Goal: Task Accomplishment & Management: Complete application form

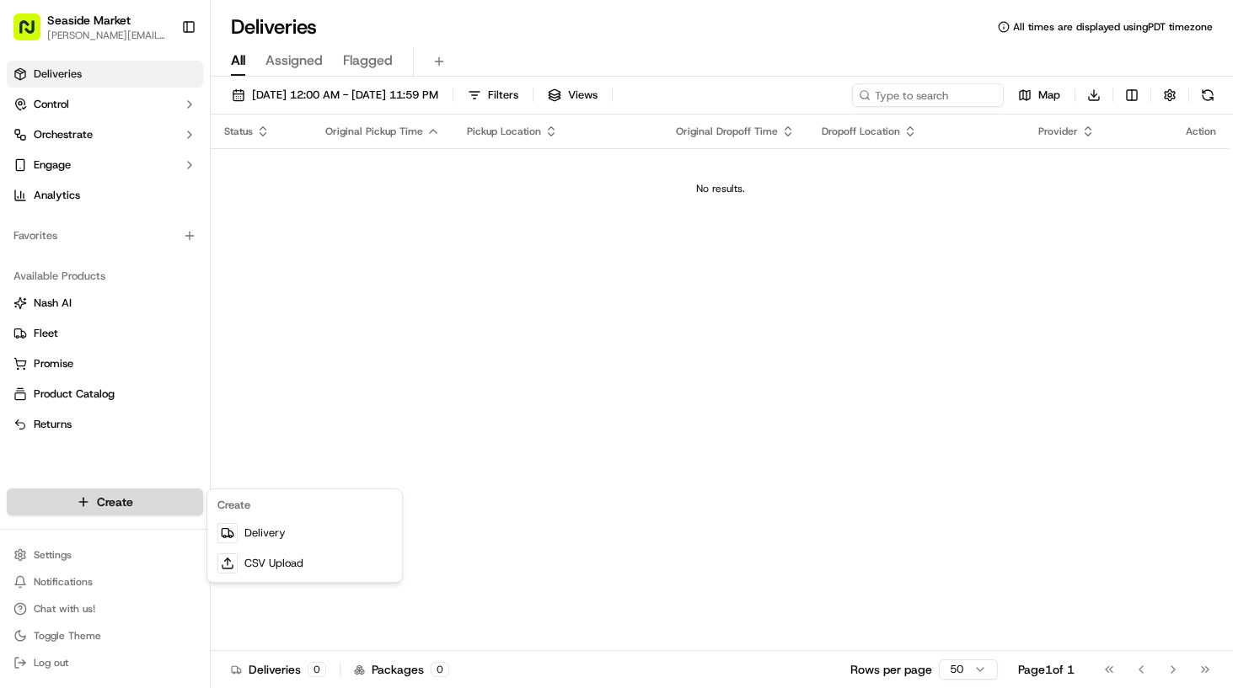
click at [112, 497] on html "Seaside Market [PERSON_NAME][EMAIL_ADDRESS][DOMAIN_NAME] Toggle Sidebar Deliver…" at bounding box center [616, 344] width 1233 height 688
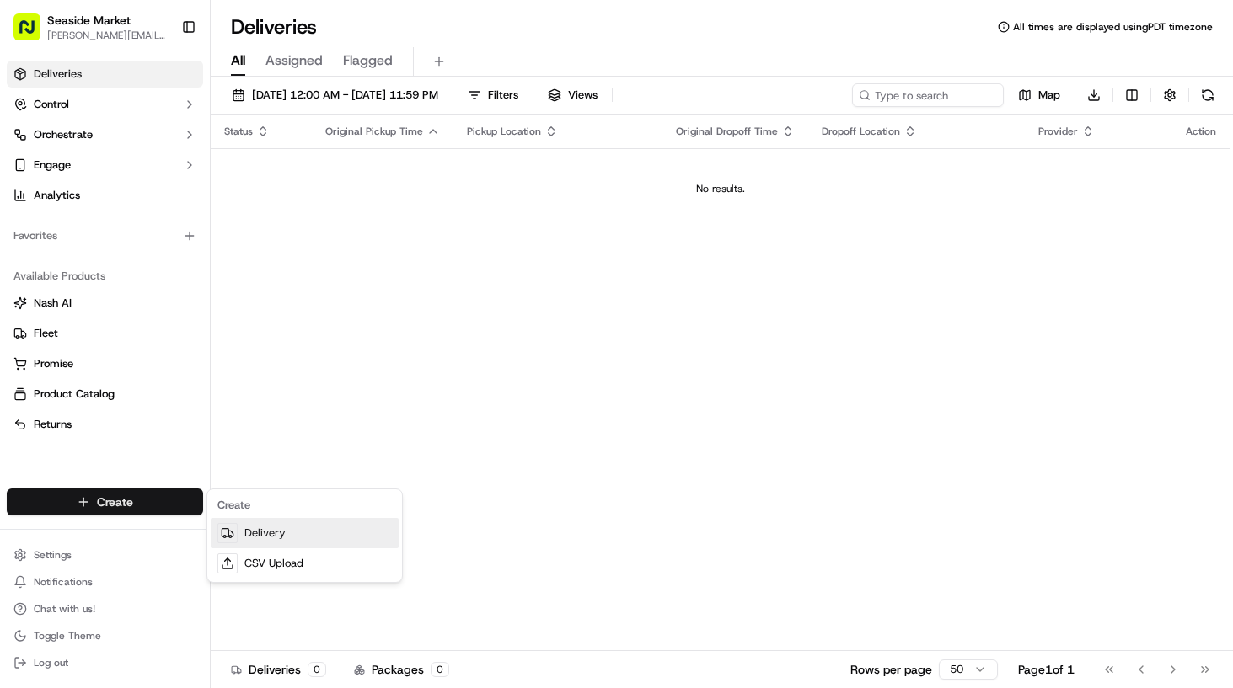
click at [251, 543] on link "Delivery" at bounding box center [305, 533] width 188 height 30
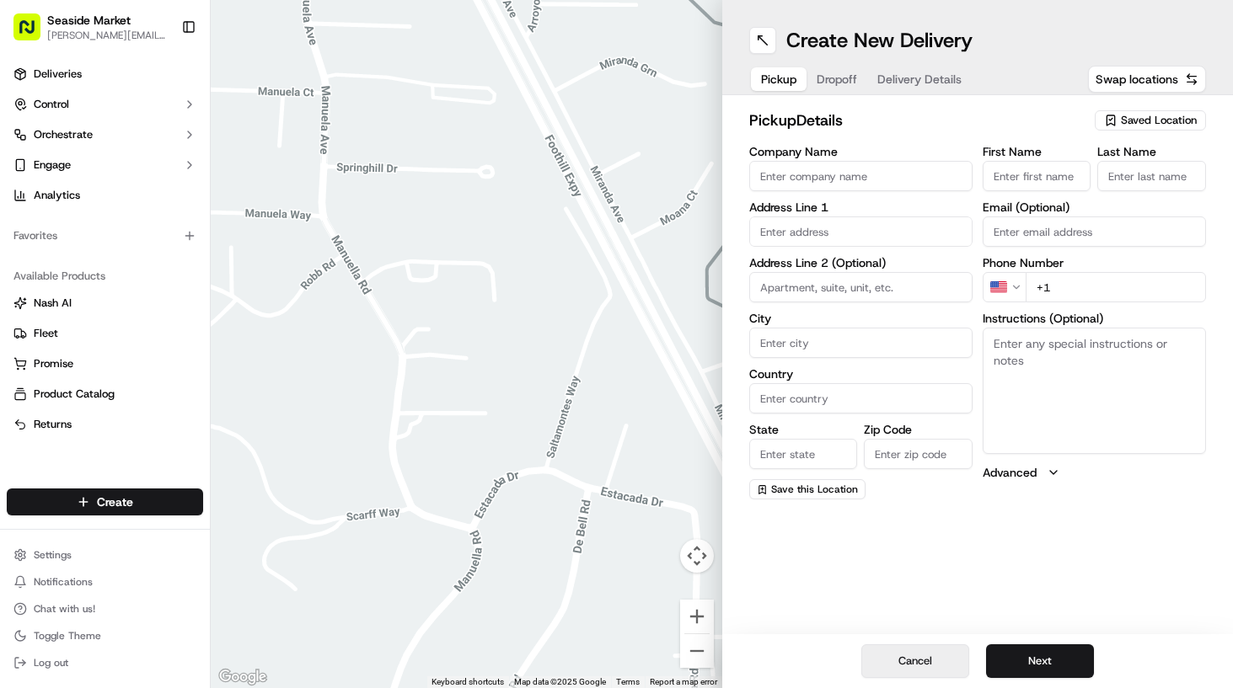
click at [908, 656] on button "Cancel" at bounding box center [915, 662] width 108 height 34
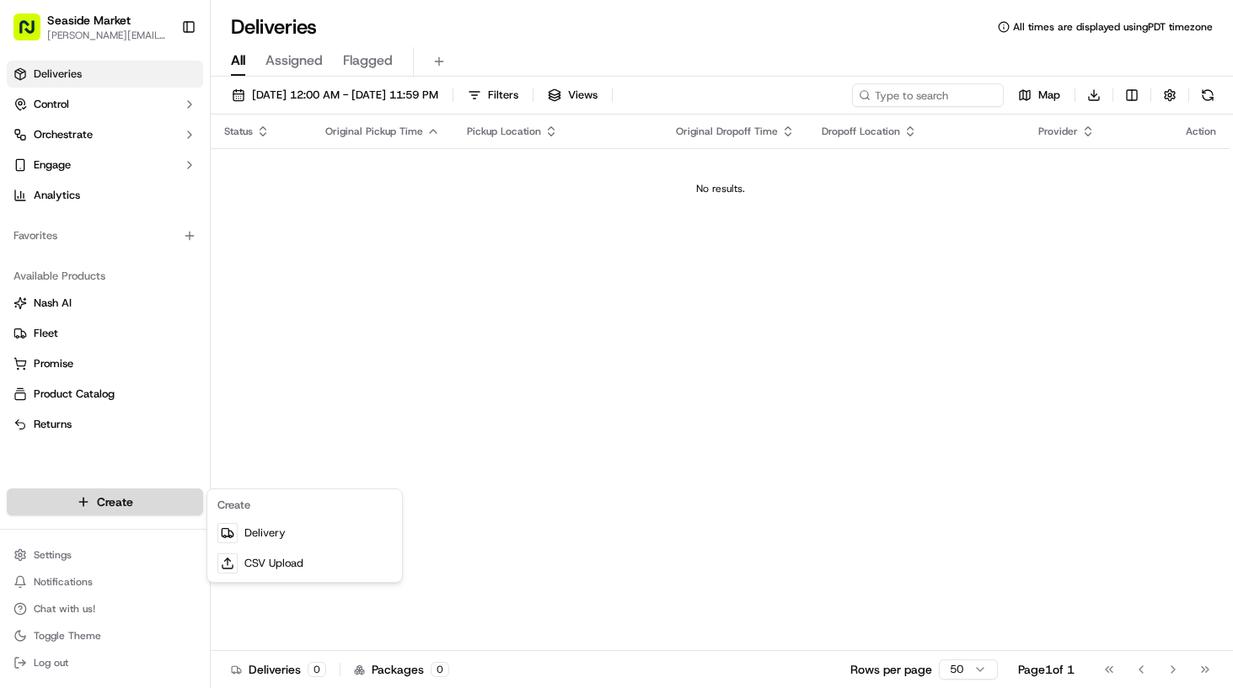
click at [143, 501] on html "Seaside Market [PERSON_NAME][EMAIL_ADDRESS][DOMAIN_NAME] Toggle Sidebar Deliver…" at bounding box center [616, 344] width 1233 height 688
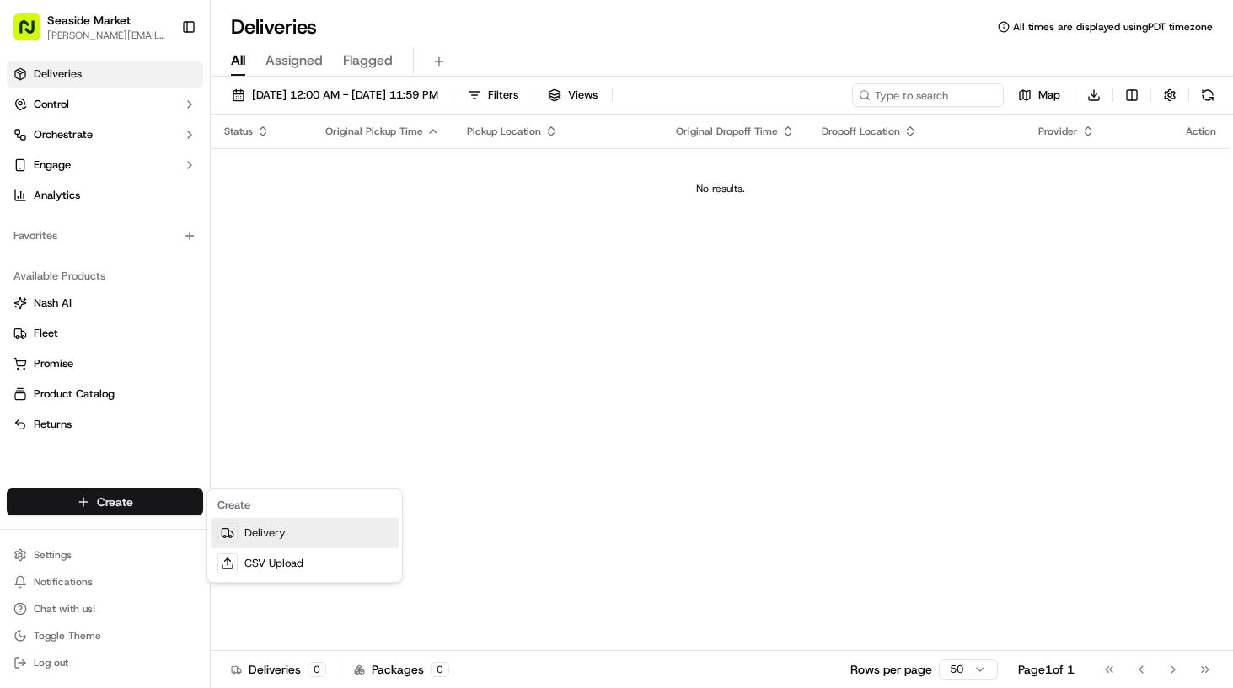
click at [275, 541] on link "Delivery" at bounding box center [305, 533] width 188 height 30
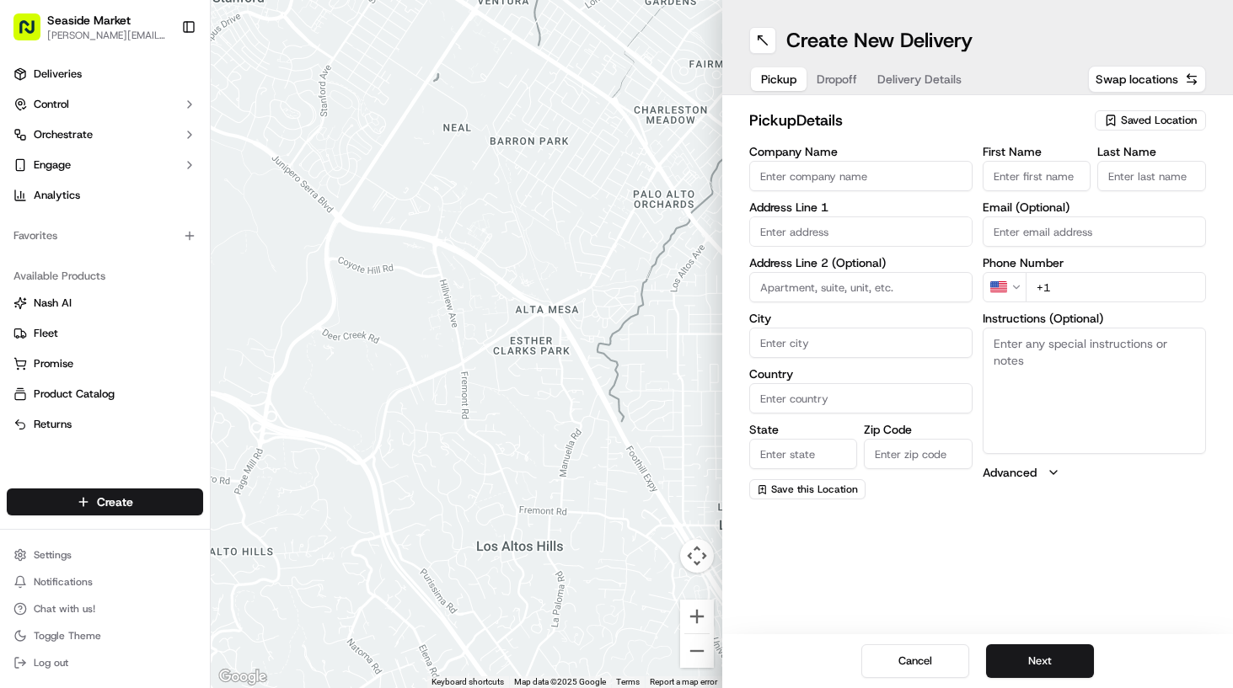
click at [1143, 124] on span "Saved Location" at bounding box center [1159, 120] width 76 height 15
click at [1089, 186] on span "Seaside Market" at bounding box center [1121, 183] width 207 height 15
type input "Seaside Market"
type input "[STREET_ADDRESS]"
type input "Encinitas"
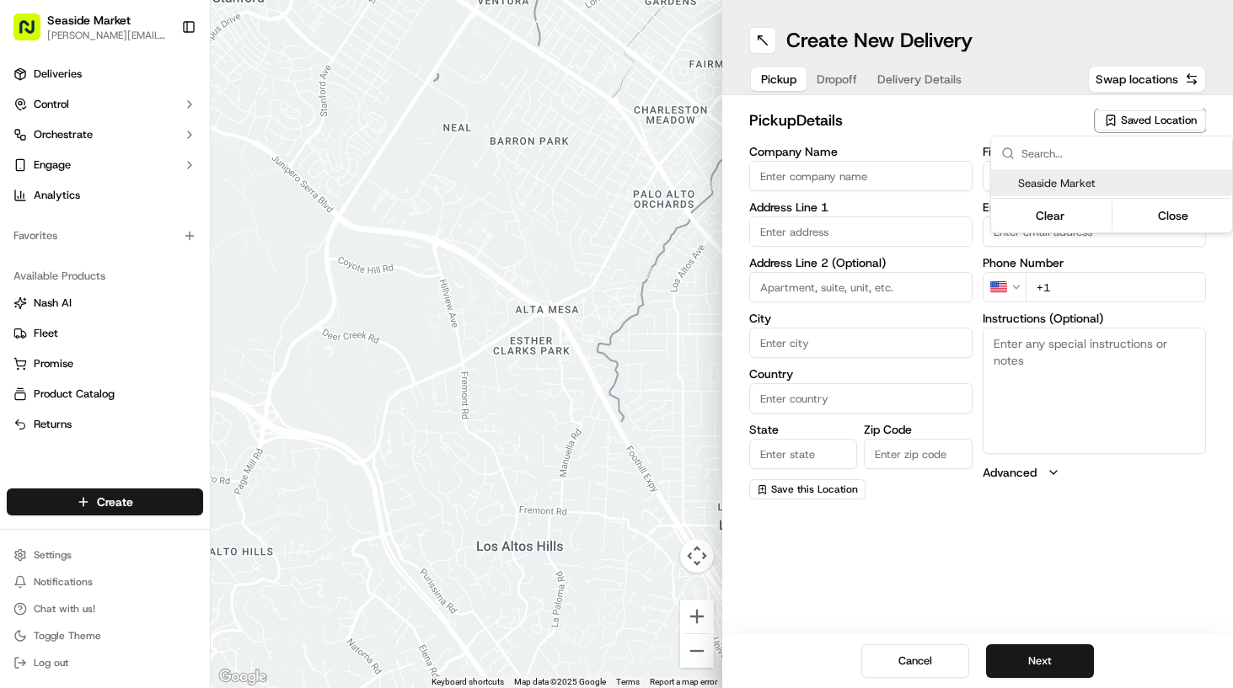
type input "US"
type input "CA"
type input "92007"
type input "[PHONE_NUMBER]"
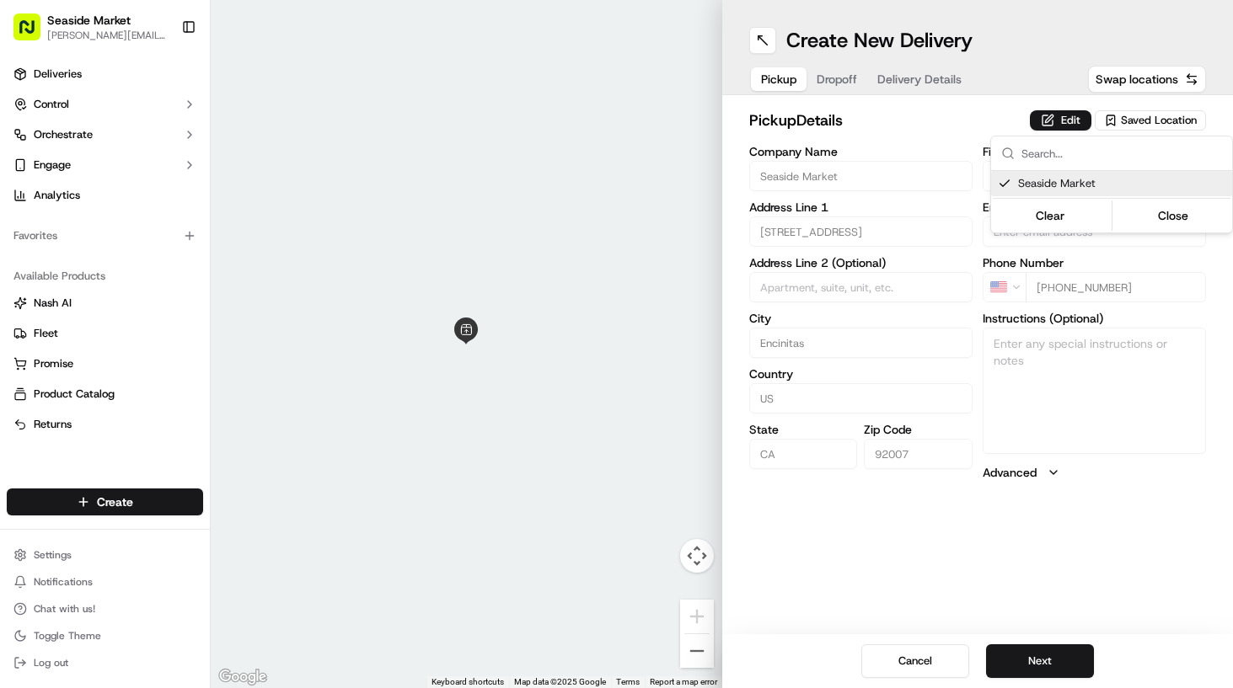
click at [1048, 670] on html "Seaside Market [PERSON_NAME][EMAIL_ADDRESS][DOMAIN_NAME] Toggle Sidebar Deliver…" at bounding box center [616, 344] width 1233 height 688
click at [1052, 659] on button "Next" at bounding box center [1040, 662] width 108 height 34
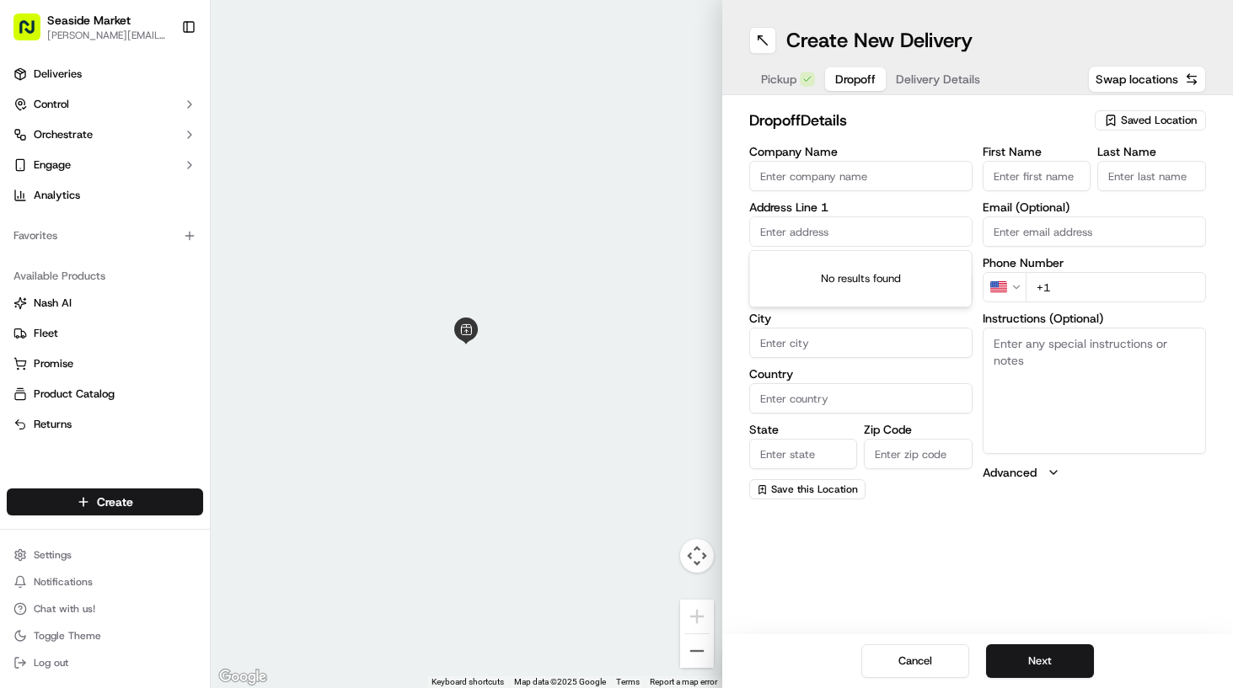
click at [881, 233] on input "text" at bounding box center [860, 232] width 223 height 30
paste input "92067"
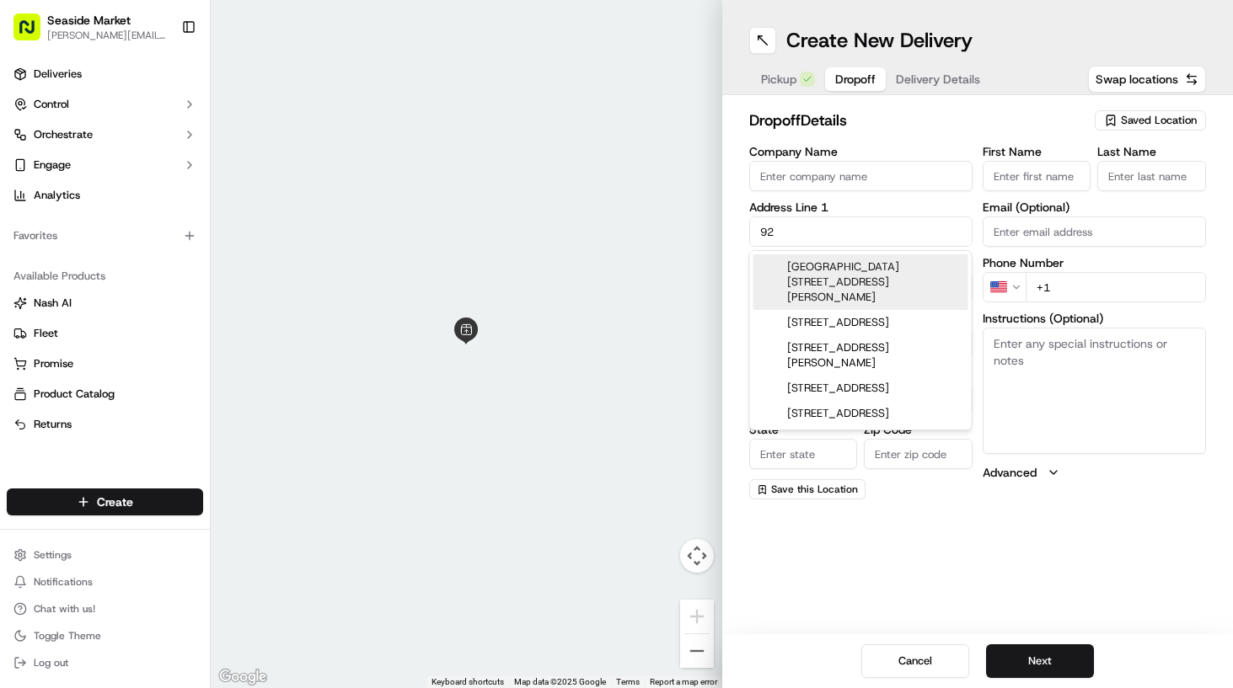
type input "9"
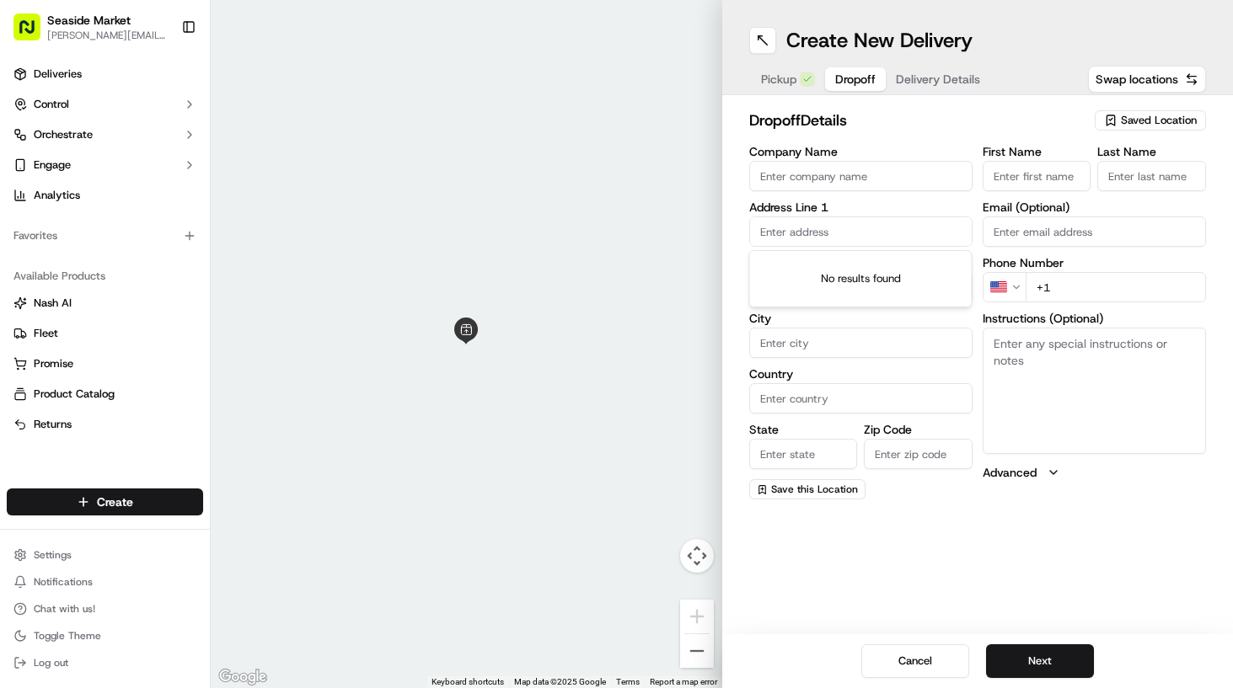
click at [1094, 231] on input "Email (Optional)" at bounding box center [1093, 232] width 223 height 30
click at [815, 343] on input "City" at bounding box center [860, 343] width 223 height 30
paste input "92067"
type input "92067"
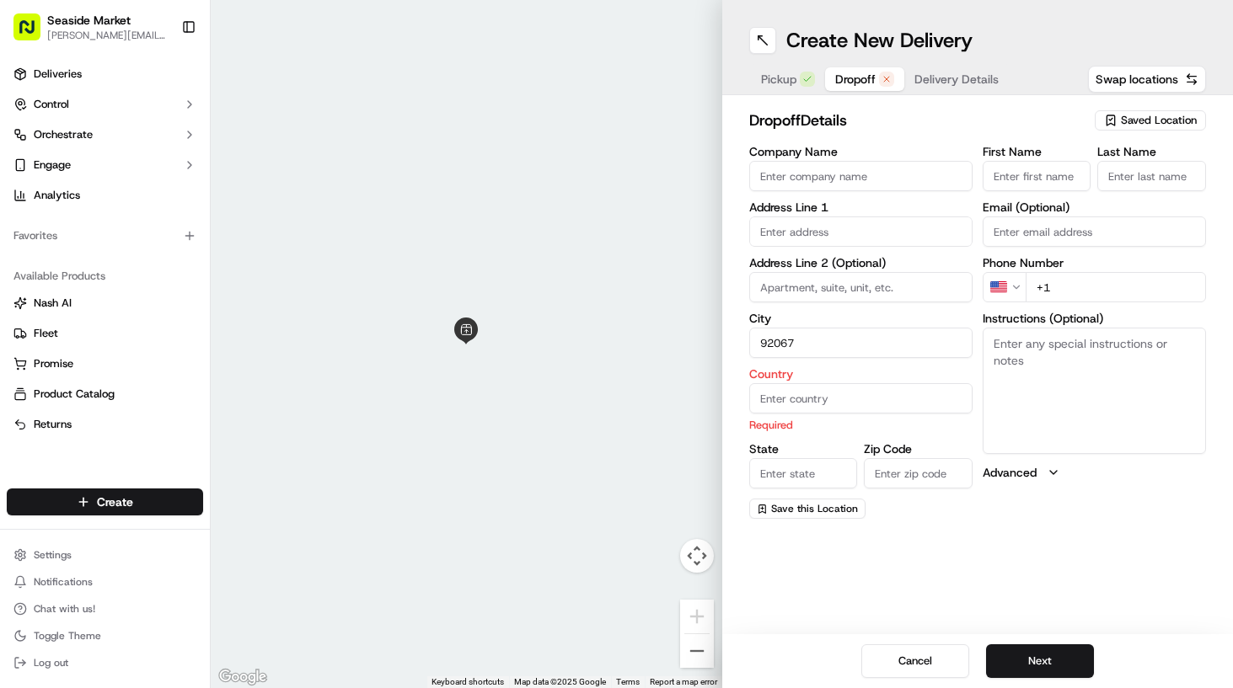
drag, startPoint x: 832, startPoint y: 346, endPoint x: 698, endPoint y: 339, distance: 134.2
click at [698, 339] on div "← Move left → Move right ↑ Move up ↓ Move down + Zoom in - Zoom out Home Jump l…" at bounding box center [722, 344] width 1022 height 688
click at [886, 472] on input "Zip Code" at bounding box center [918, 473] width 109 height 30
paste input "92067"
type input "92067"
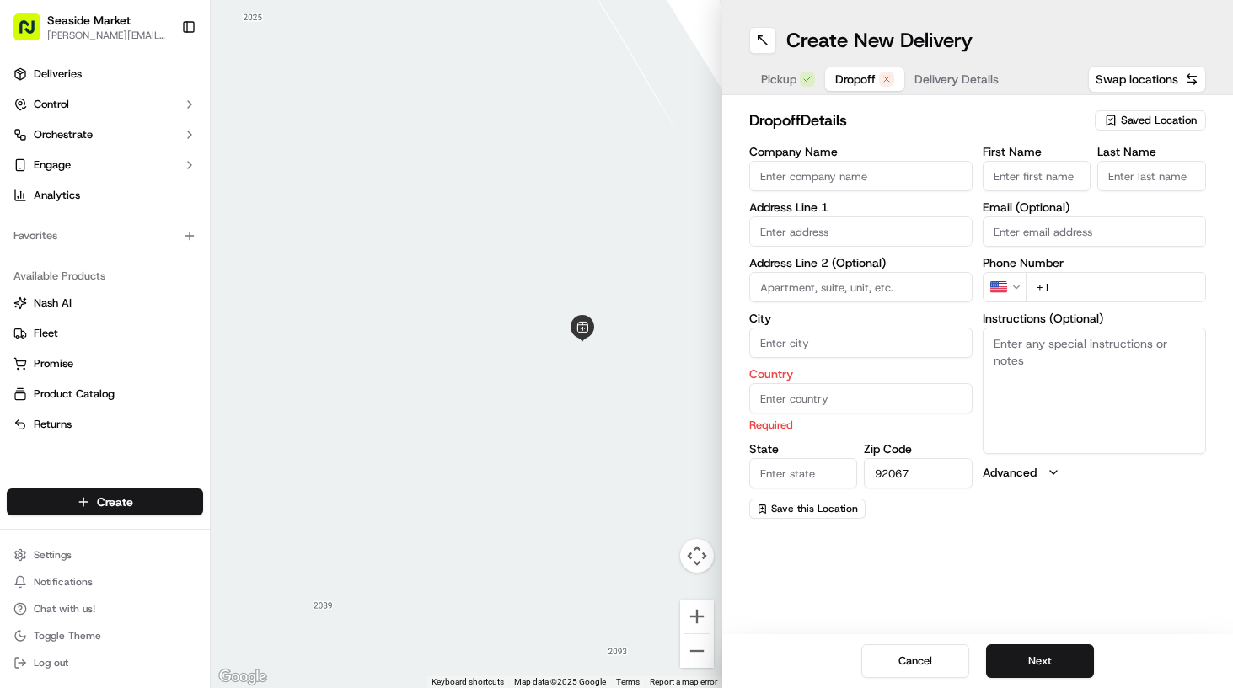
click at [800, 477] on input "State" at bounding box center [803, 473] width 109 height 30
type input "CA"
click at [793, 235] on input "text" at bounding box center [860, 232] width 223 height 30
paste input "[STREET_ADDRESS][PERSON_NAME]"
click at [852, 276] on div "[STREET_ADDRESS][PERSON_NAME]" at bounding box center [860, 274] width 215 height 40
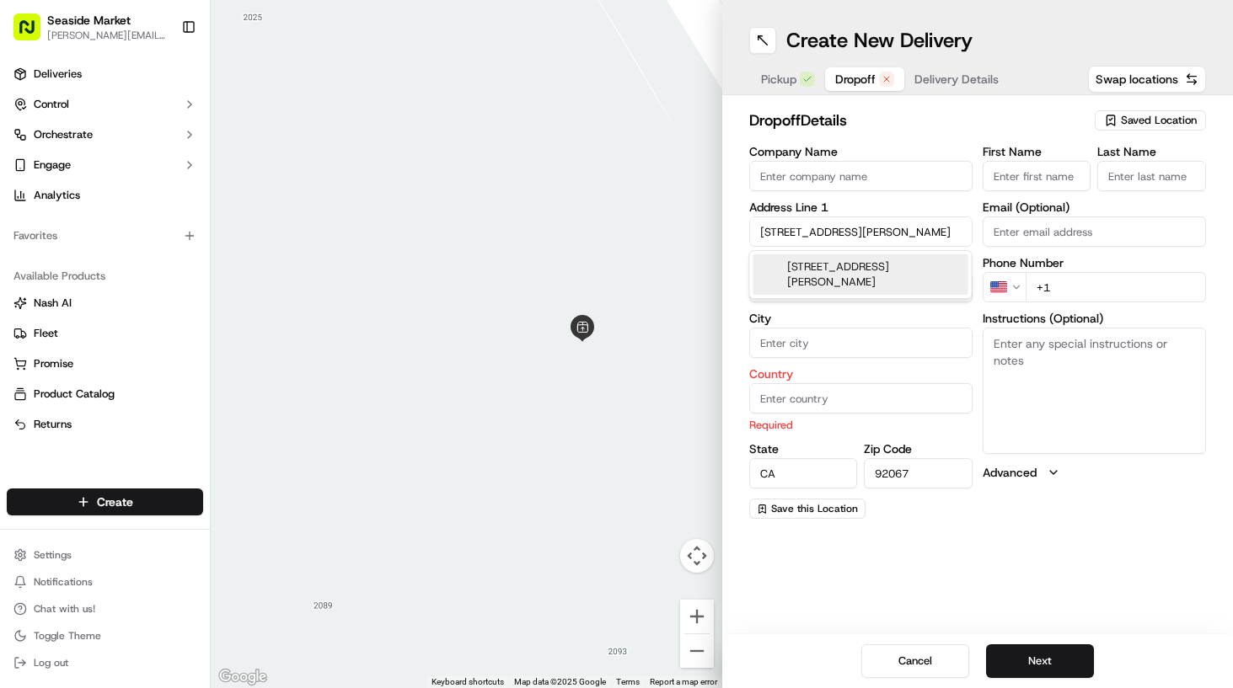
type input "[STREET_ADDRESS][PERSON_NAME]"
type input "[GEOGRAPHIC_DATA]"
type input "[STREET_ADDRESS][PERSON_NAME]"
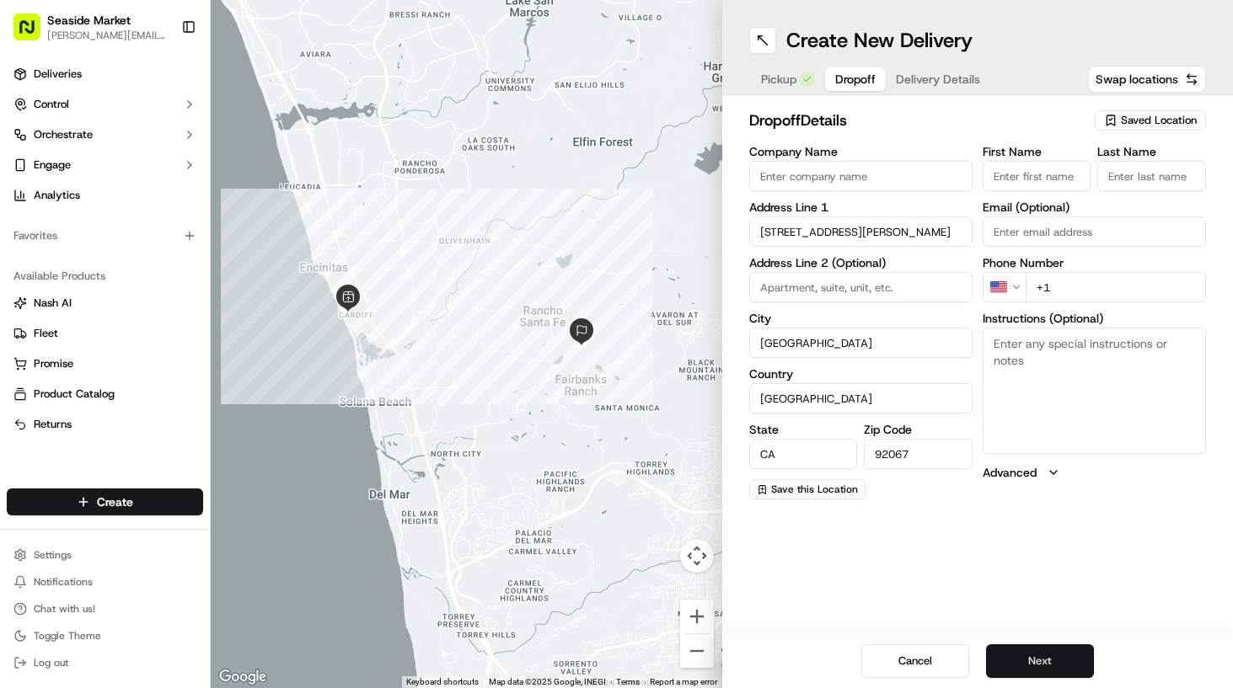
click at [1049, 659] on button "Next" at bounding box center [1040, 662] width 108 height 34
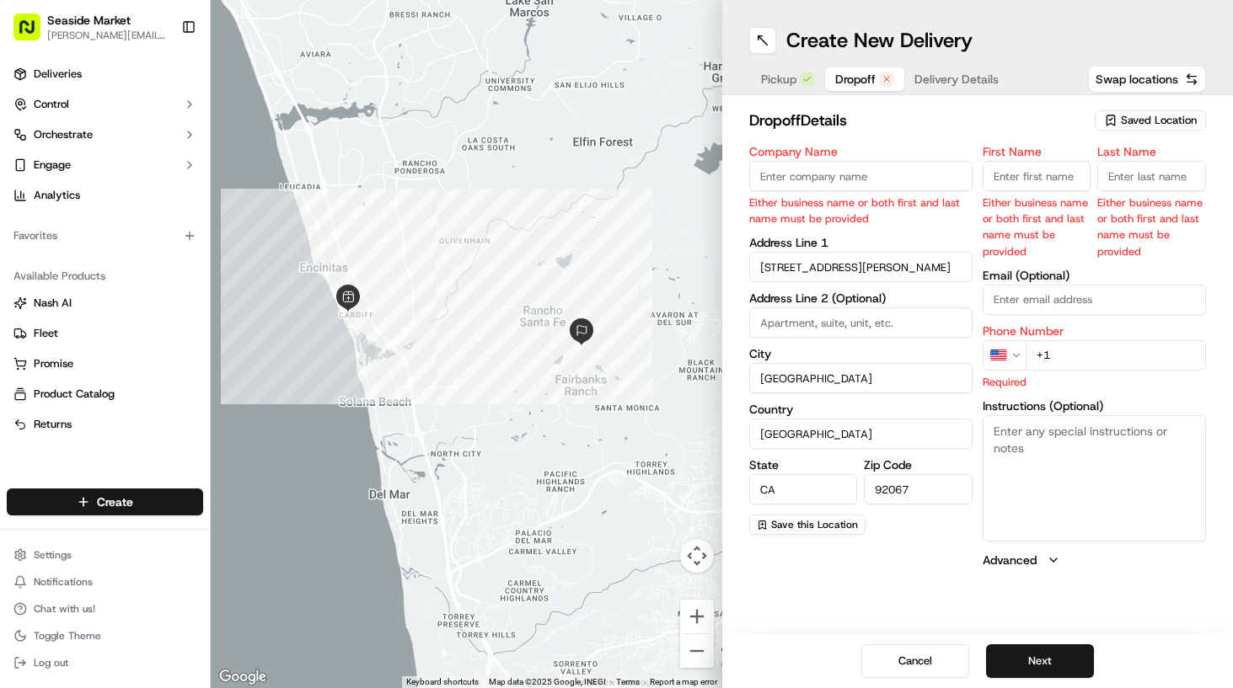
click at [1023, 174] on input "First Name" at bounding box center [1036, 176] width 109 height 30
type input "[PERSON_NAME]"
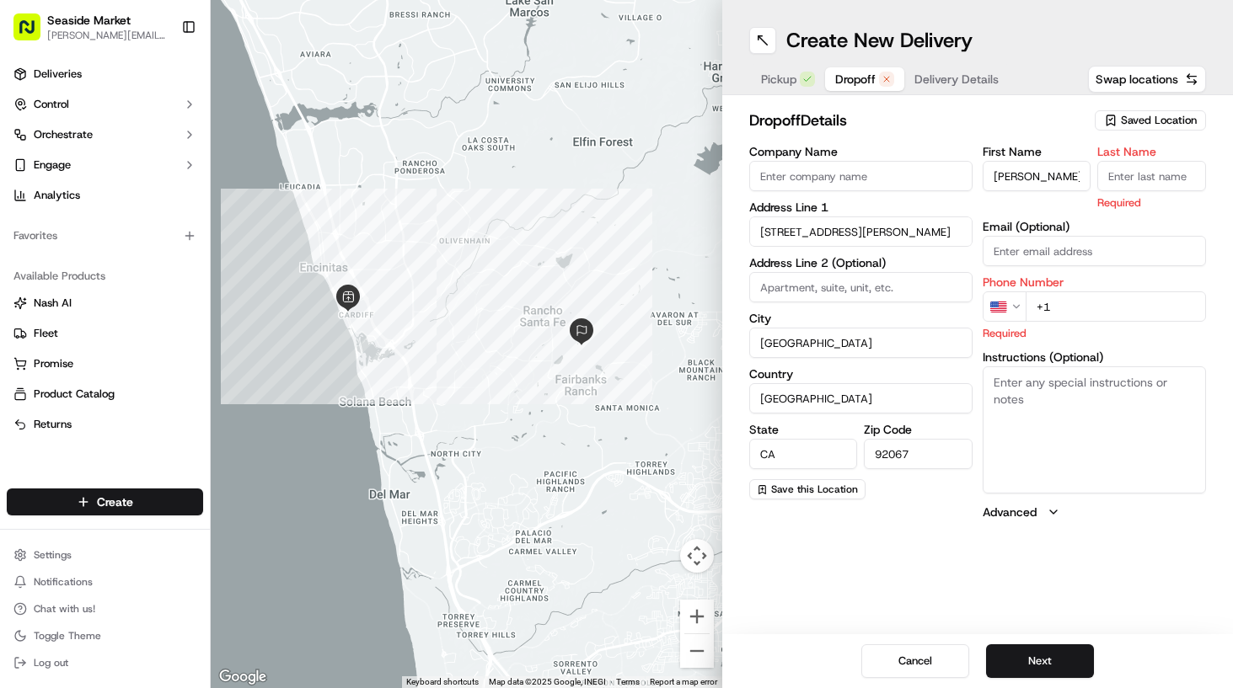
paste input "Khalessi"
type input "Khalessi"
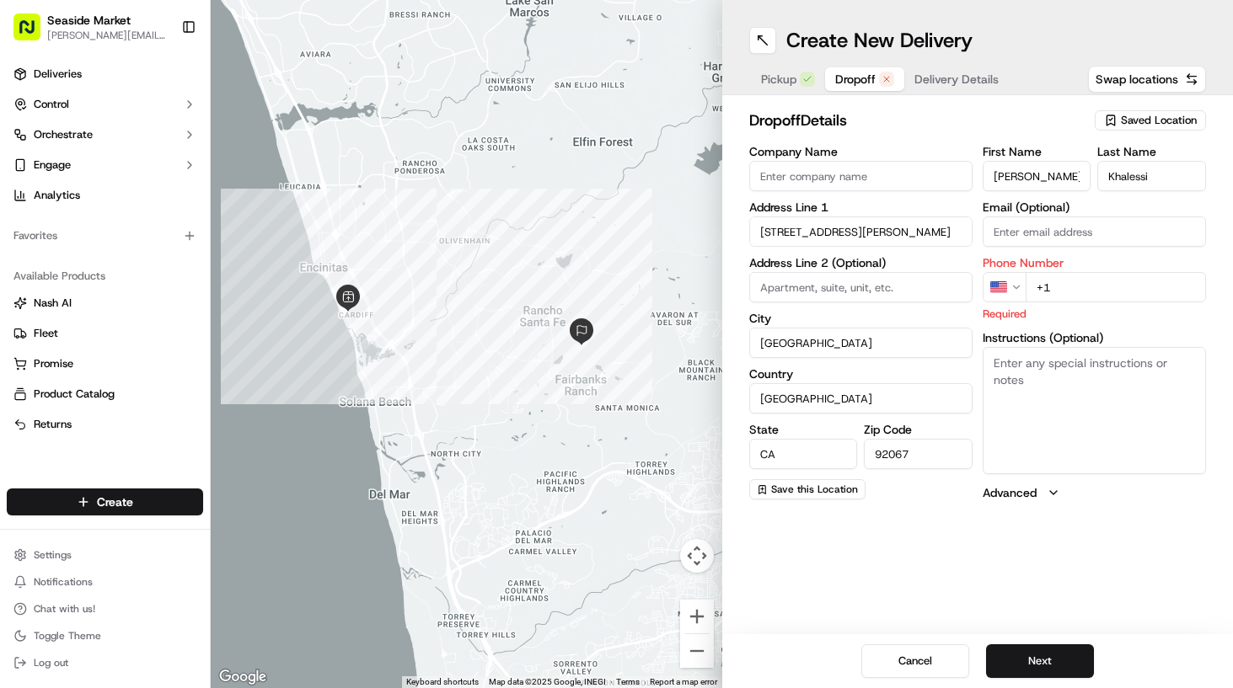
click at [1096, 281] on input "+1" at bounding box center [1115, 287] width 180 height 30
paste input "[PHONE_NUMBER]"
type input "[PHONE_NUMBER]"
click at [1048, 667] on button "Next" at bounding box center [1040, 662] width 108 height 34
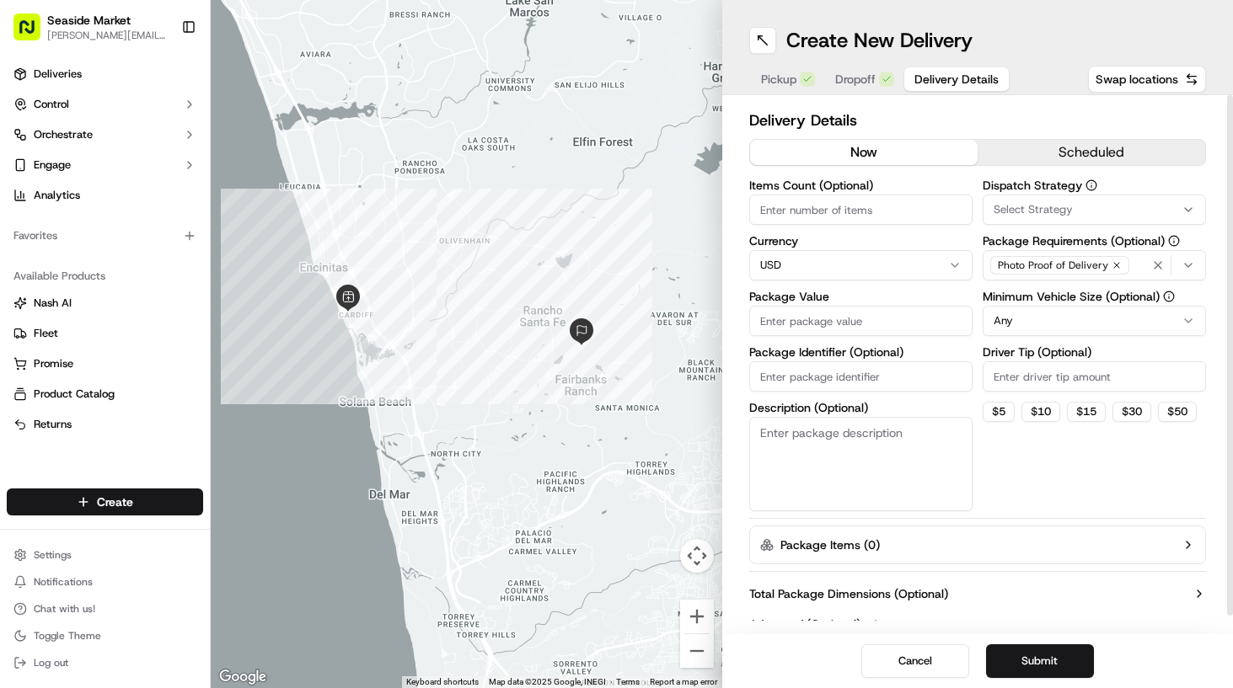
click at [873, 316] on input "Package Value" at bounding box center [860, 321] width 223 height 30
type input "701"
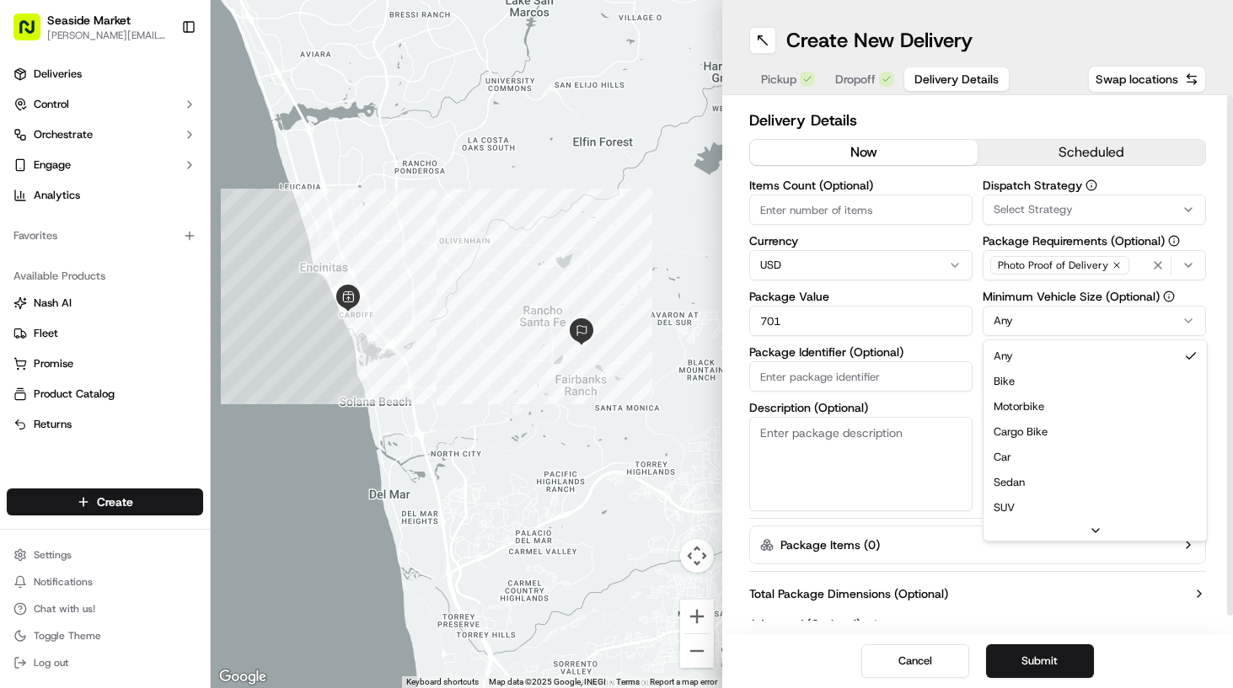
click at [1023, 319] on html "Seaside Market [PERSON_NAME][EMAIL_ADDRESS][DOMAIN_NAME] Toggle Sidebar Deliver…" at bounding box center [616, 344] width 1233 height 688
click at [1053, 320] on html "Seaside Market [PERSON_NAME][EMAIL_ADDRESS][DOMAIN_NAME] Toggle Sidebar Deliver…" at bounding box center [616, 344] width 1233 height 688
click at [1025, 314] on html "Seaside Market [PERSON_NAME][EMAIL_ADDRESS][DOMAIN_NAME] Toggle Sidebar Deliver…" at bounding box center [616, 344] width 1233 height 688
click at [1046, 413] on button "$ 10" at bounding box center [1040, 412] width 39 height 20
type input "10"
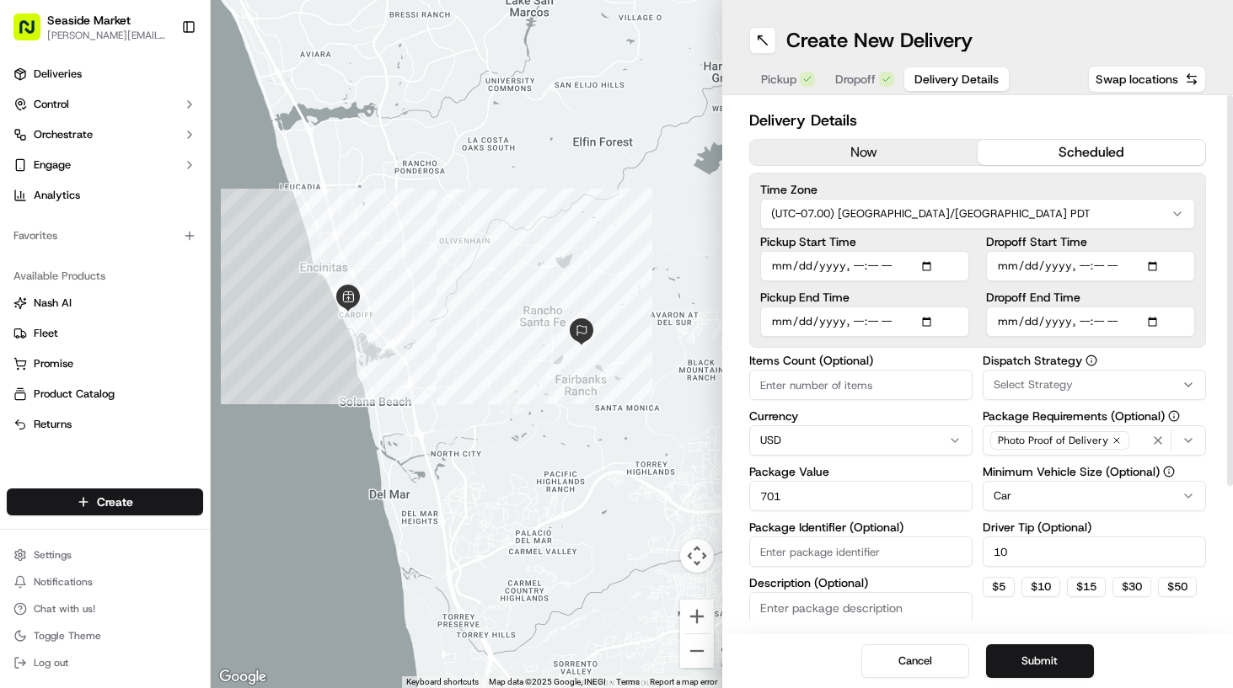
click at [1081, 160] on button "scheduled" at bounding box center [1091, 152] width 228 height 25
click at [938, 266] on input "Pickup Start Time" at bounding box center [864, 266] width 209 height 30
type input "[DATE]T16:37"
drag, startPoint x: 1186, startPoint y: 290, endPoint x: 1168, endPoint y: 263, distance: 32.3
click at [1186, 284] on div "Dropoff Start Time Dropoff End Time" at bounding box center [1090, 286] width 209 height 101
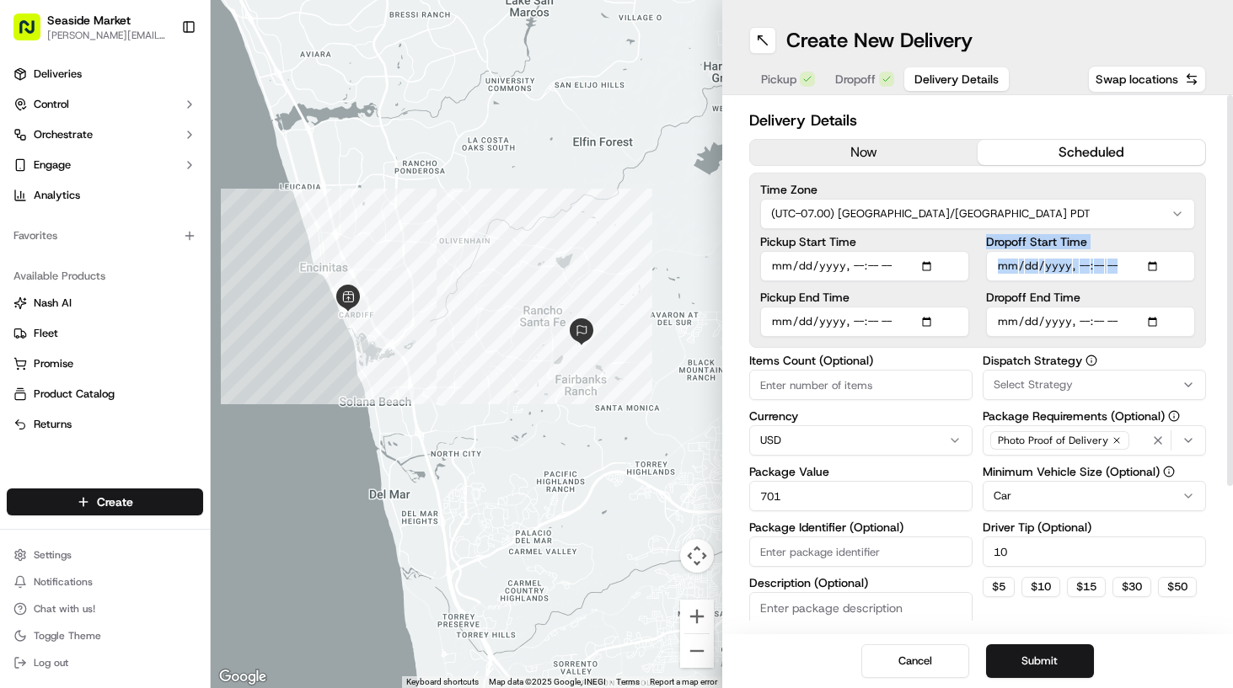
click at [1158, 265] on input "Dropoff Start Time" at bounding box center [1090, 266] width 209 height 30
click at [927, 262] on input "Pickup Start Time" at bounding box center [864, 264] width 209 height 30
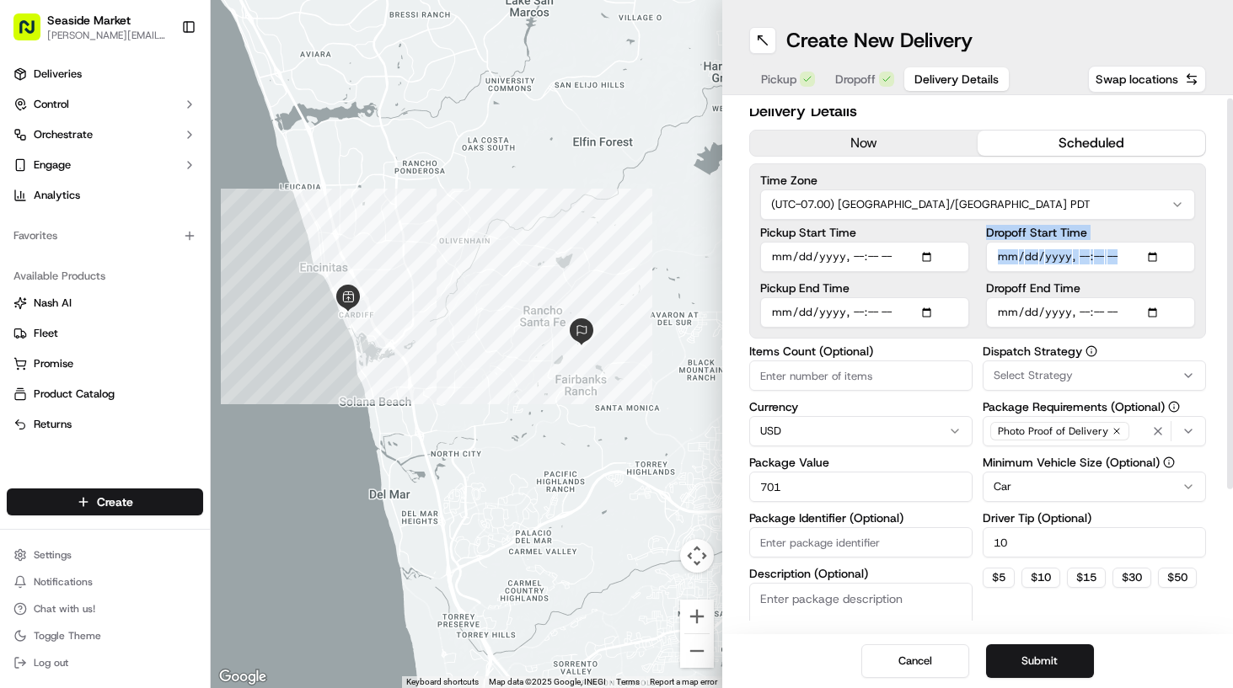
click at [927, 262] on input "Pickup Start Time" at bounding box center [864, 257] width 209 height 30
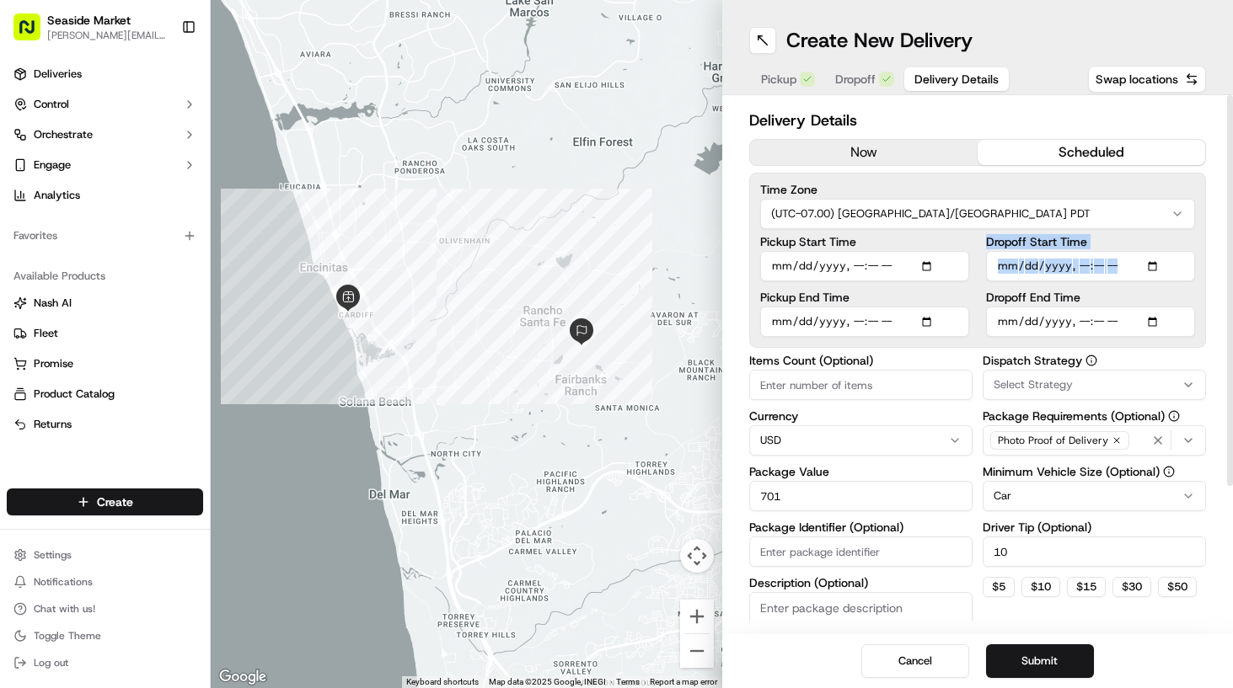
scroll to position [11, 0]
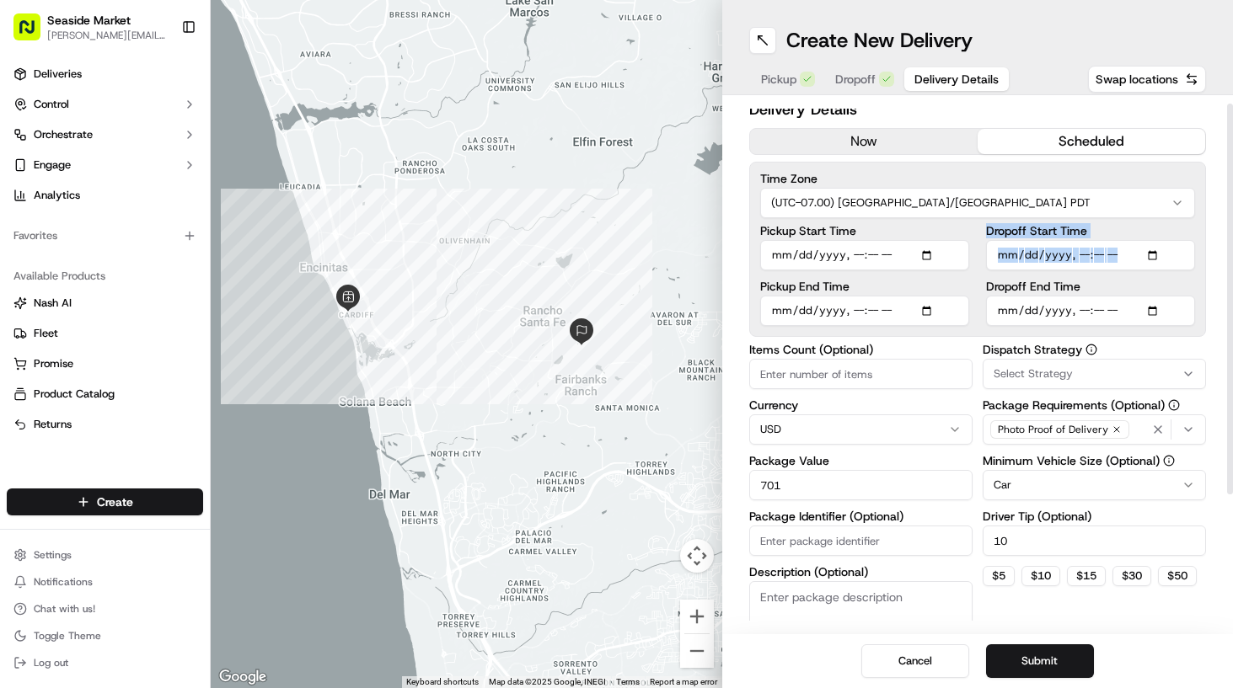
click at [1157, 254] on input "Dropoff Start Time" at bounding box center [1090, 255] width 209 height 30
type input "[DATE]T17:30"
click at [1185, 230] on label "Dropoff Start Time" at bounding box center [1090, 231] width 209 height 12
click at [1185, 240] on input "Dropoff Start Time" at bounding box center [1090, 255] width 209 height 30
click at [1168, 309] on input "Dropoff End Time" at bounding box center [1090, 311] width 209 height 30
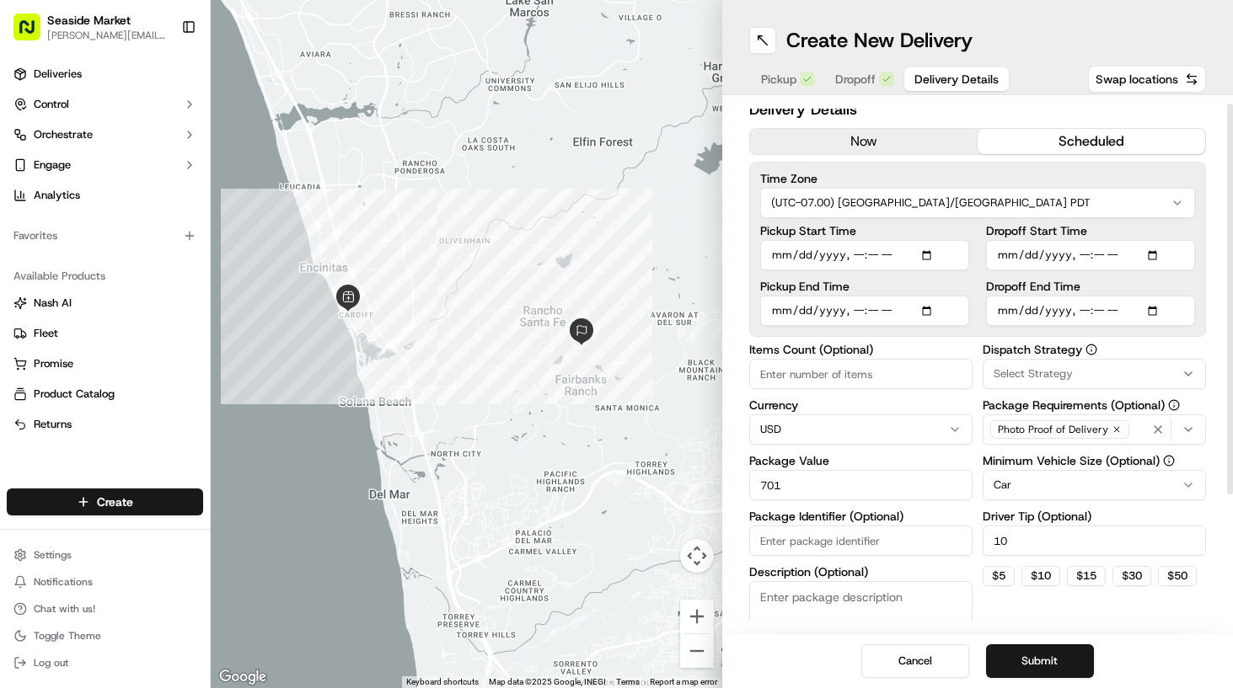
click at [1159, 310] on input "Dropoff End Time" at bounding box center [1090, 311] width 209 height 30
click at [1155, 311] on input "Dropoff End Time" at bounding box center [1090, 311] width 209 height 30
type input "[DATE]T17:45"
click at [1205, 303] on div "Time Zone (UTC-07.00) [GEOGRAPHIC_DATA]/[GEOGRAPHIC_DATA] PDT Pickup Start Time…" at bounding box center [978, 249] width 458 height 175
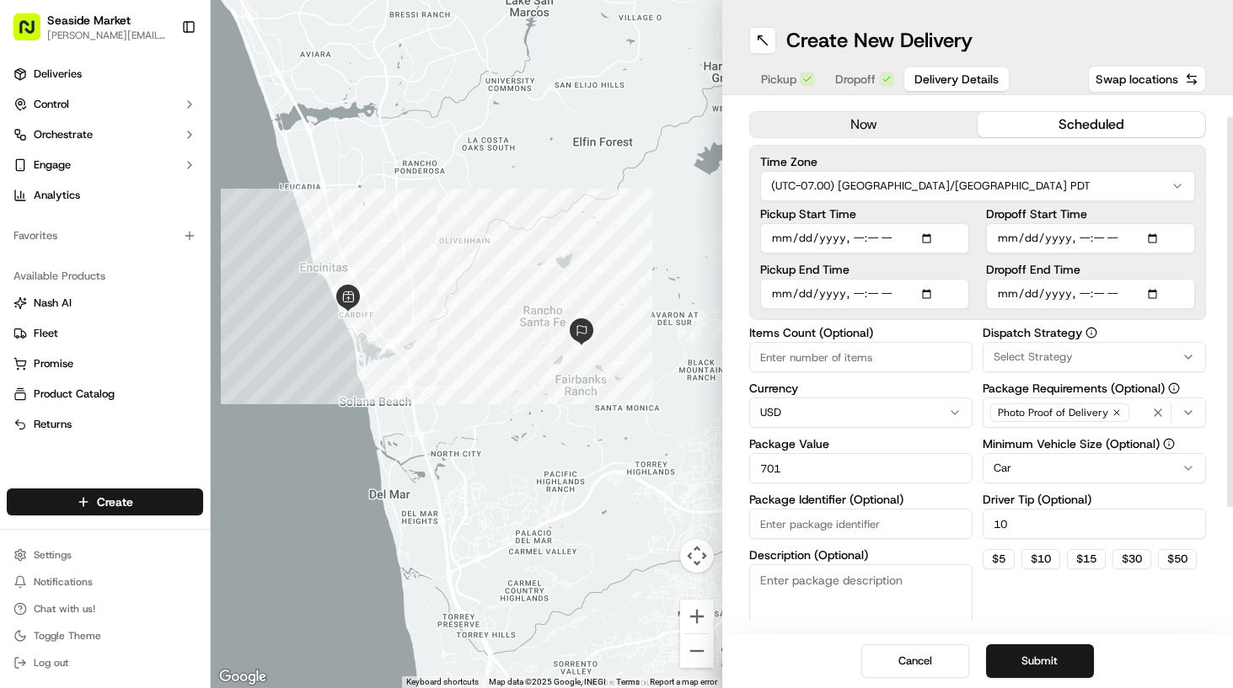
scroll to position [30, 0]
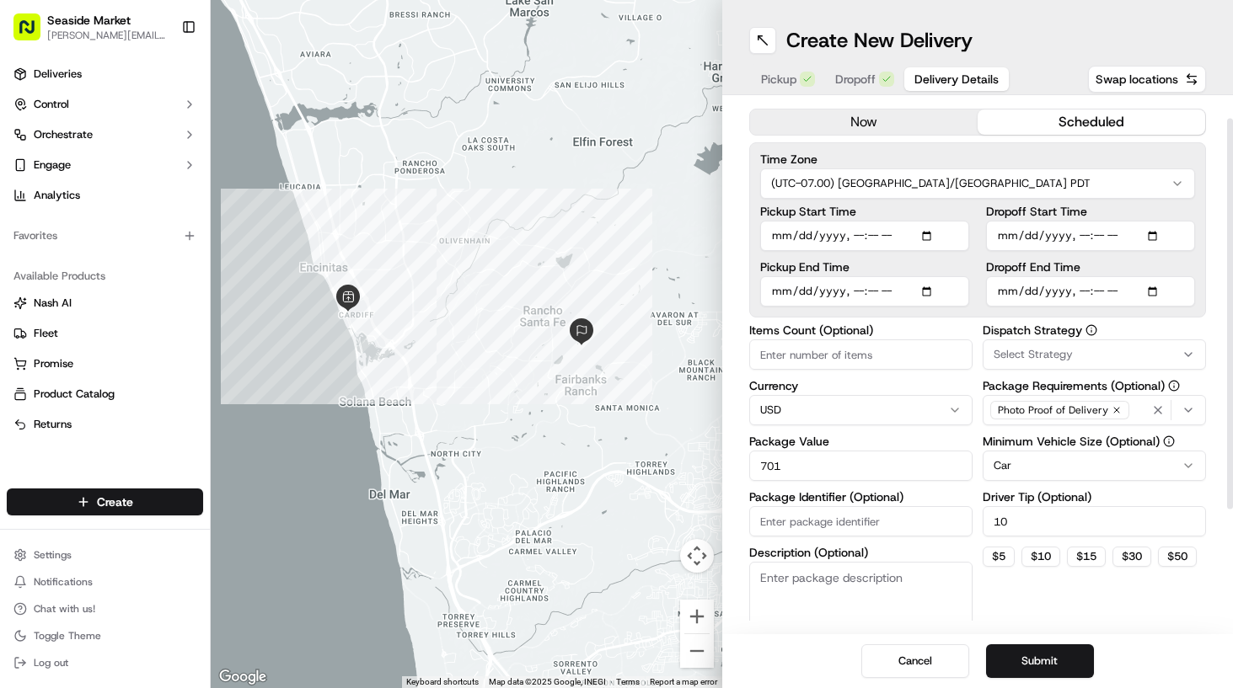
click at [931, 235] on input "Pickup Start Time" at bounding box center [864, 236] width 209 height 30
type input "[DATE]T17:00"
click at [1167, 208] on label "Dropoff Start Time" at bounding box center [1090, 212] width 209 height 12
click at [1167, 221] on input "Dropoff Start Time" at bounding box center [1090, 236] width 209 height 30
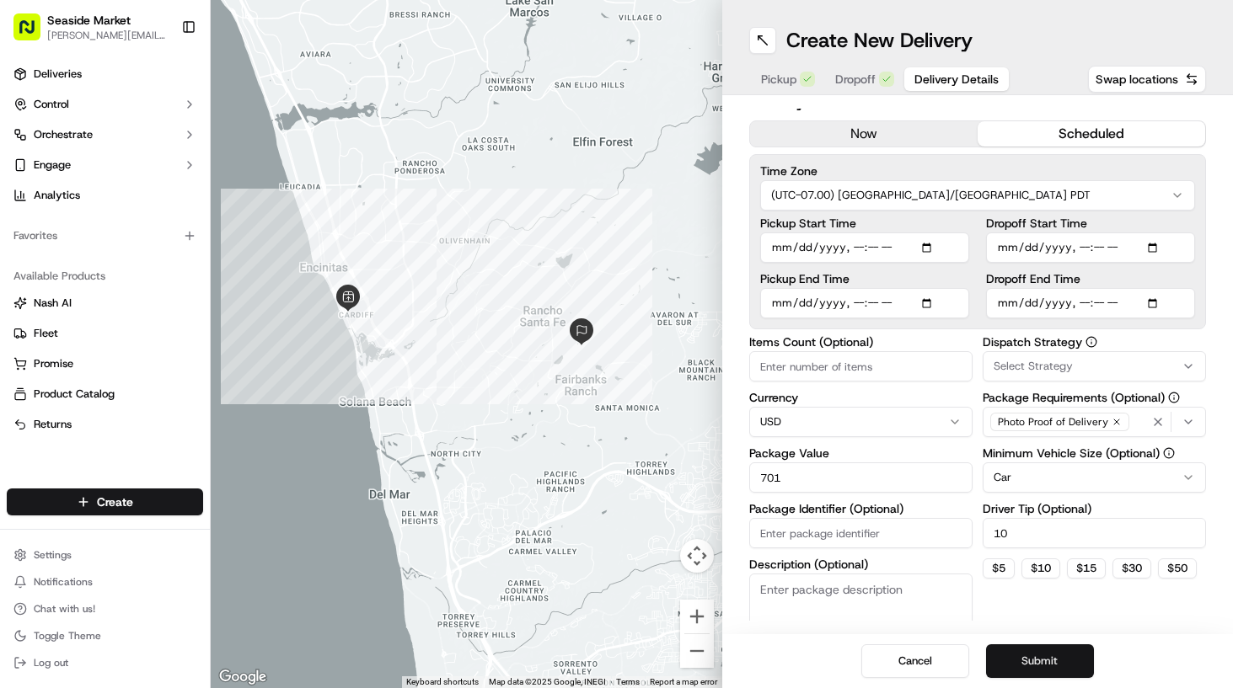
click at [1044, 658] on button "Submit" at bounding box center [1040, 662] width 108 height 34
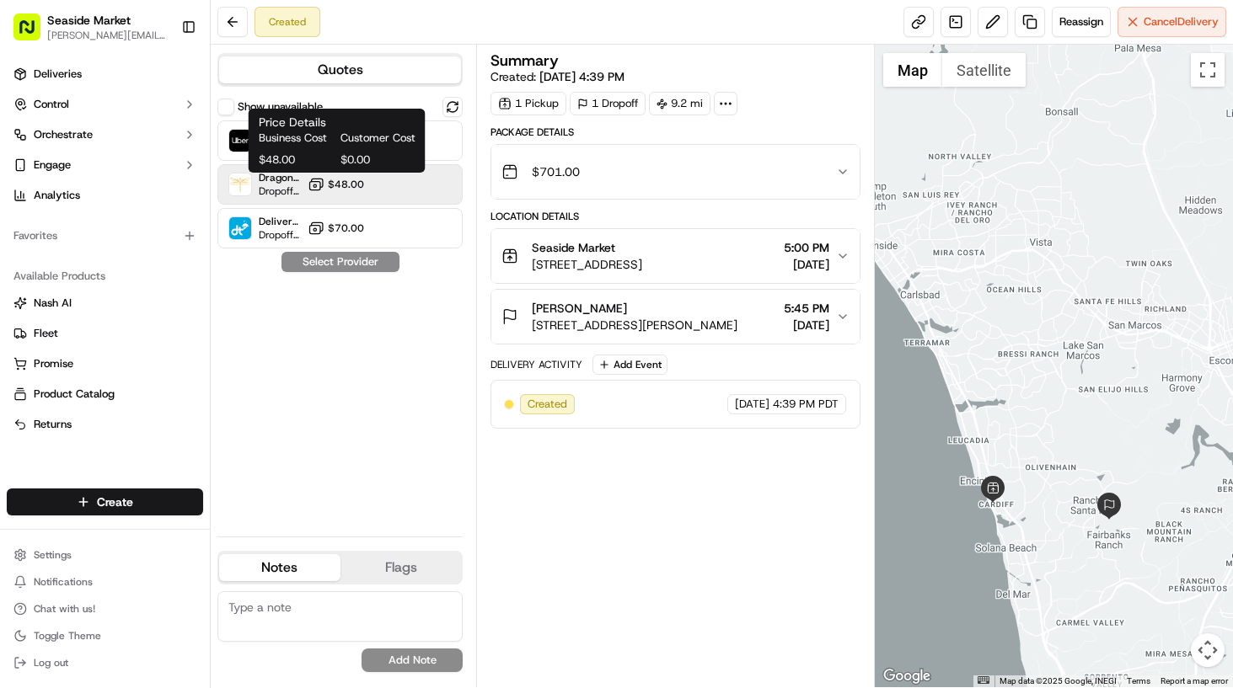
click at [336, 188] on span "$48.00" at bounding box center [346, 184] width 36 height 13
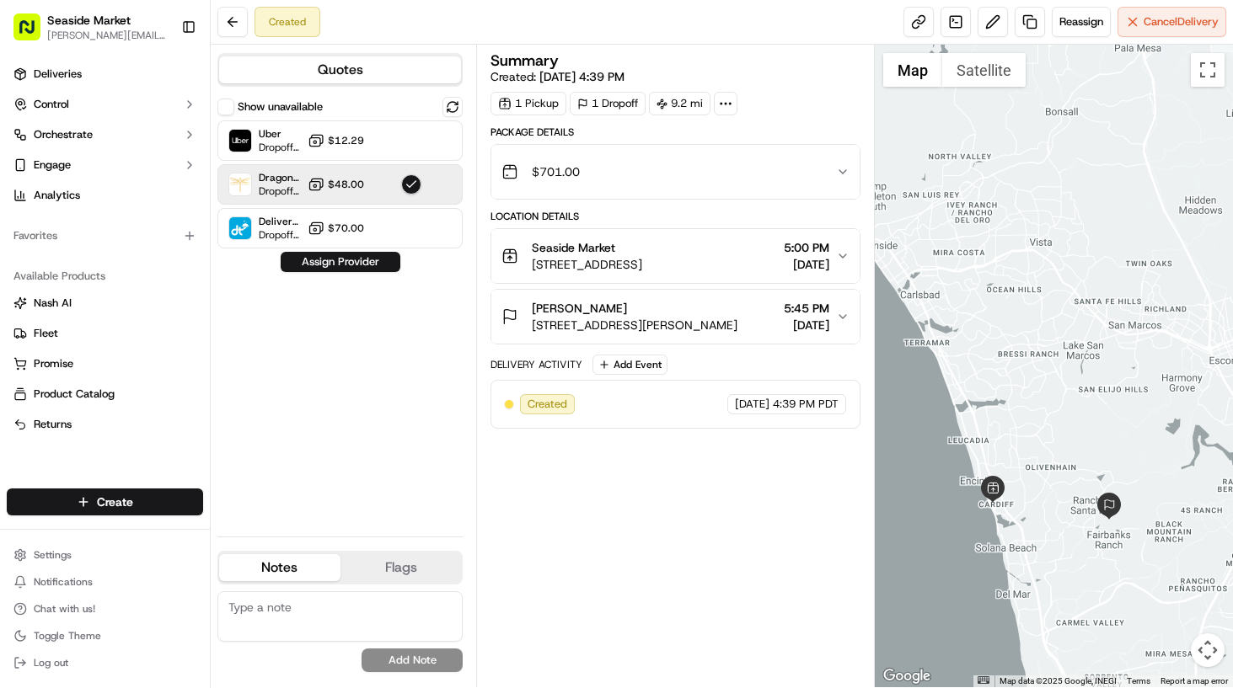
click at [346, 73] on button "Quotes" at bounding box center [340, 69] width 242 height 27
click at [367, 260] on button "Assign Provider" at bounding box center [341, 262] width 120 height 20
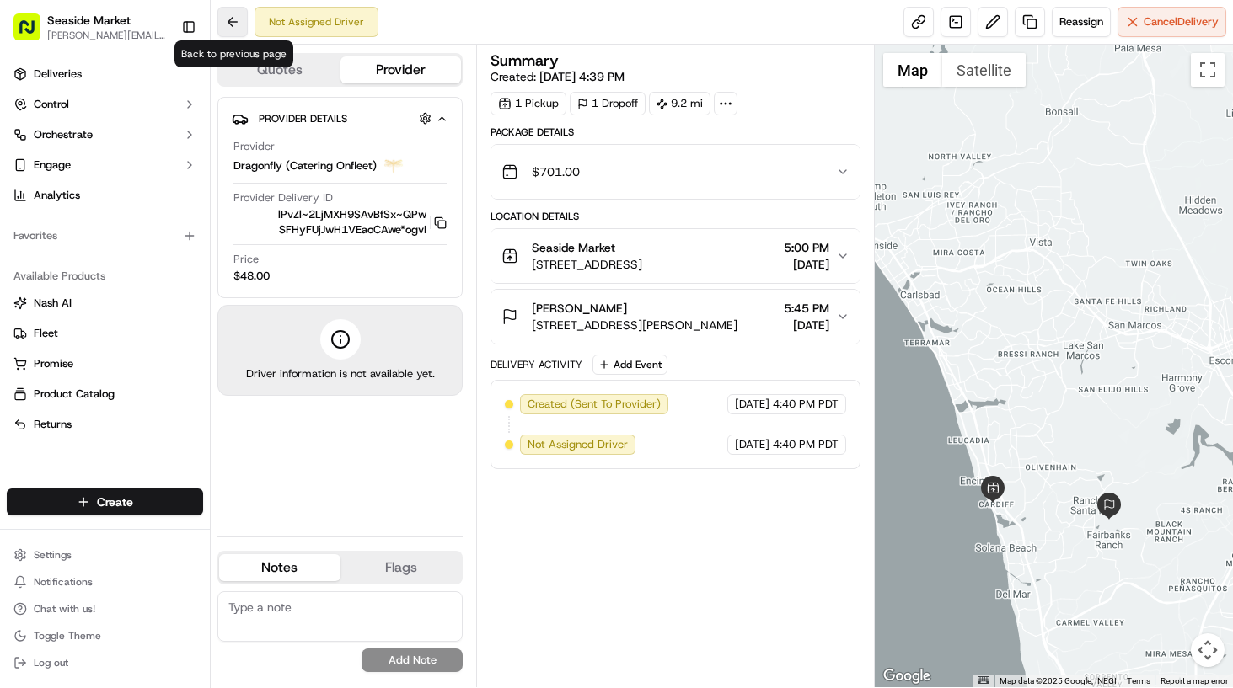
click at [235, 13] on button at bounding box center [232, 22] width 30 height 30
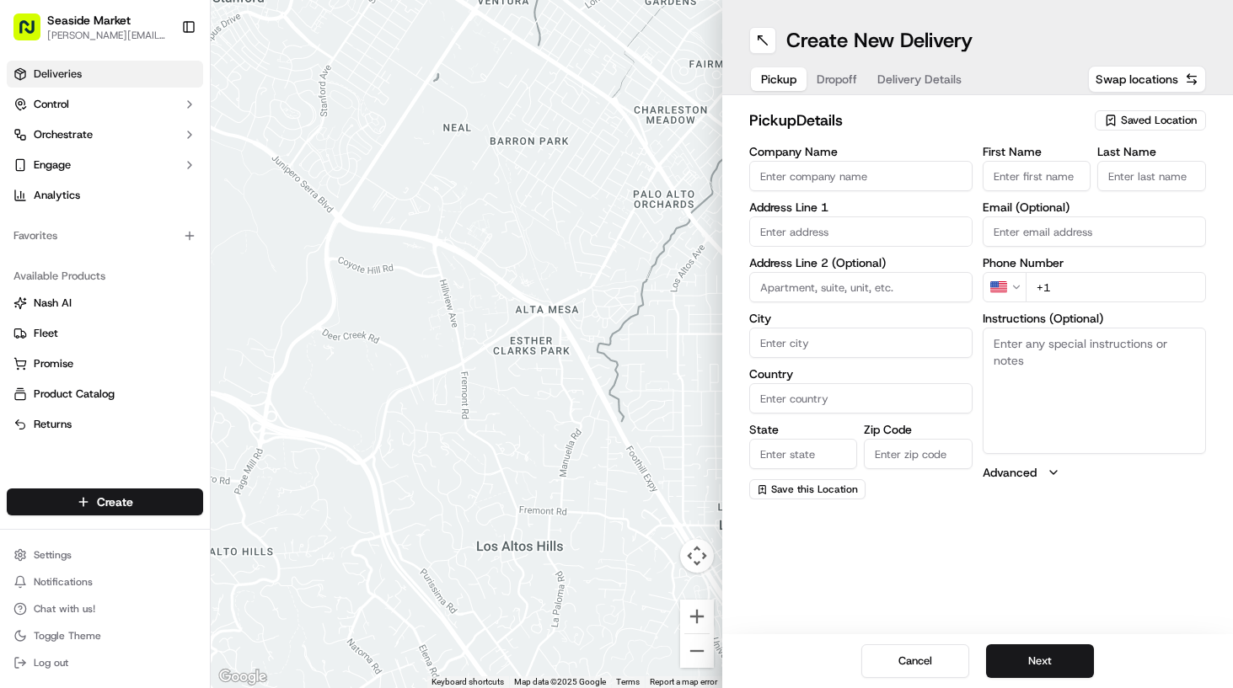
click at [44, 73] on span "Deliveries" at bounding box center [58, 74] width 48 height 15
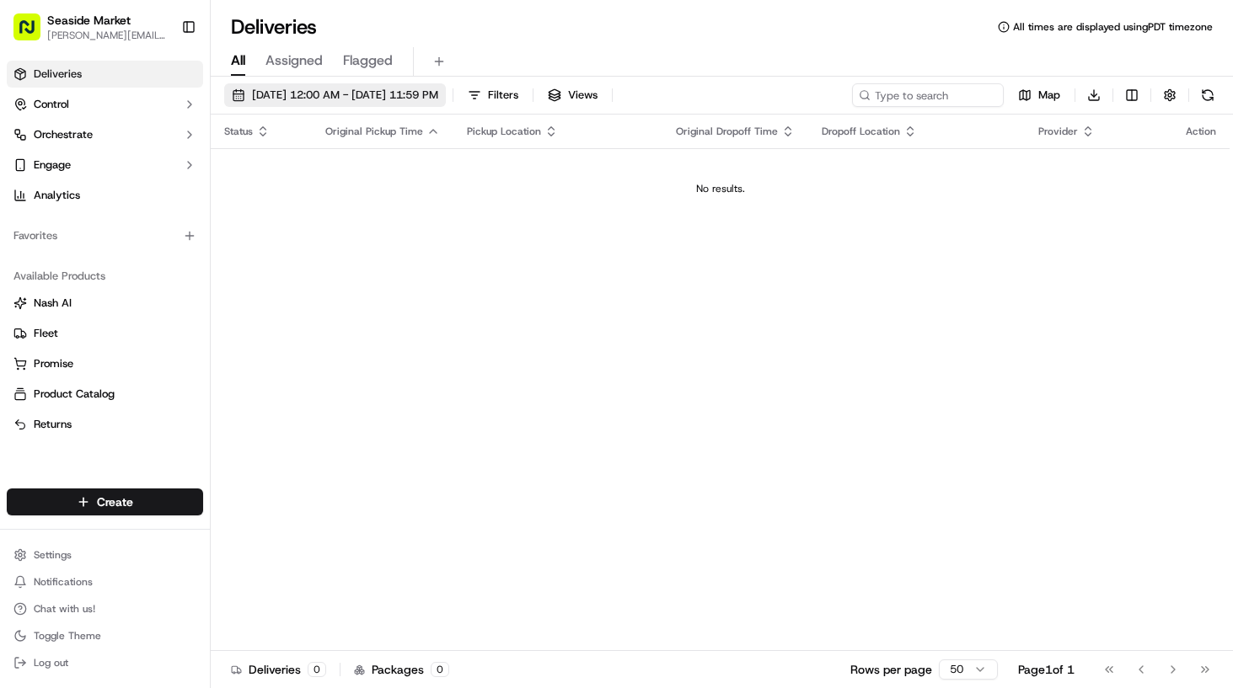
click at [317, 93] on span "[DATE] 12:00 AM - [DATE] 11:59 PM" at bounding box center [345, 95] width 186 height 15
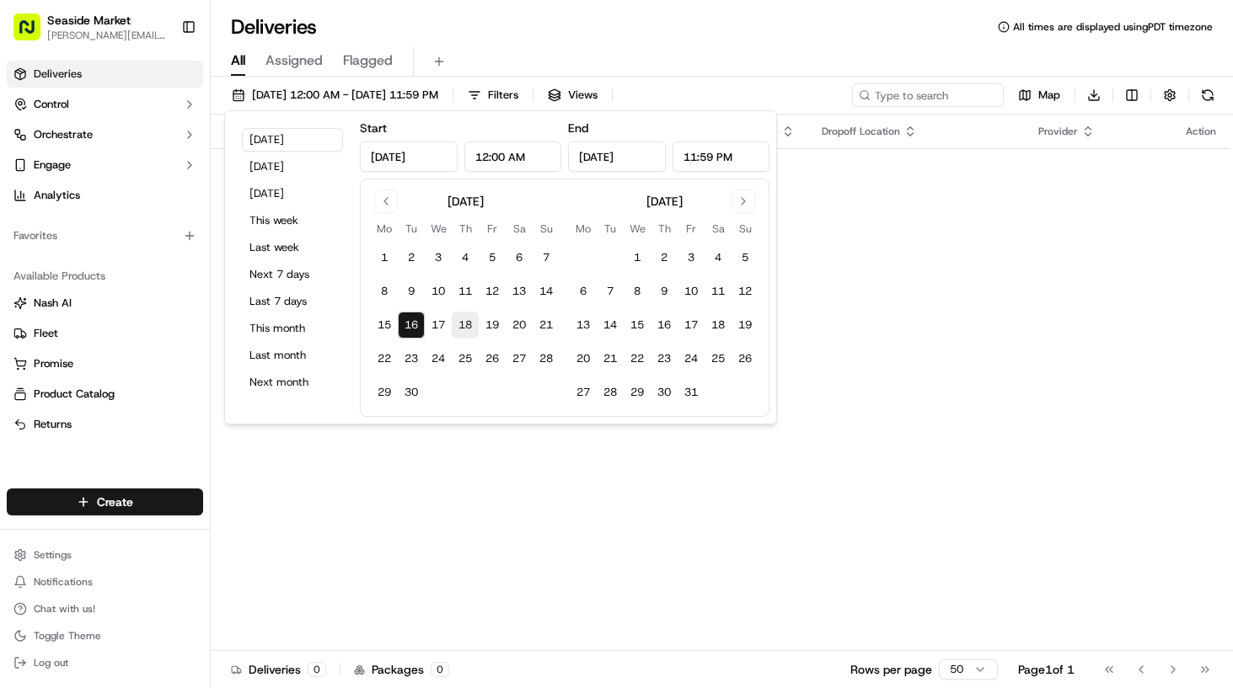
click at [465, 322] on button "18" at bounding box center [465, 325] width 27 height 27
type input "[DATE]"
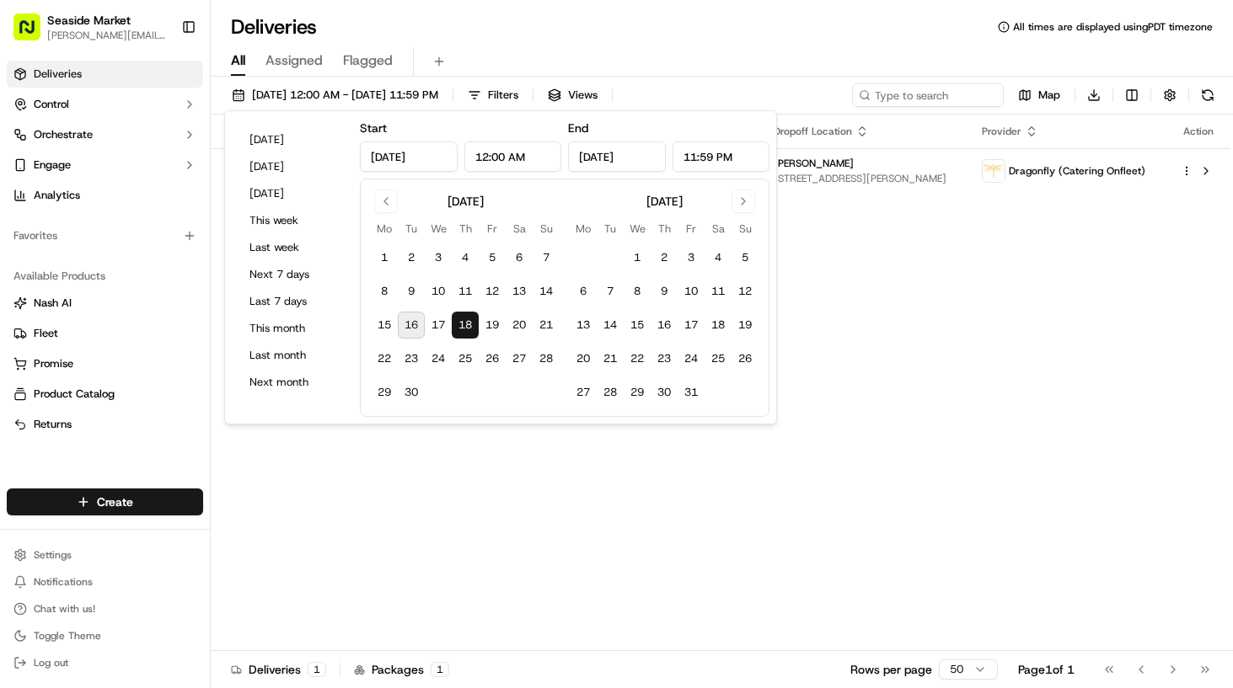
click at [880, 303] on div "Status Original Pickup Time Pickup Location Original Dropoff Time Dropoff Locat…" at bounding box center [720, 383] width 1019 height 537
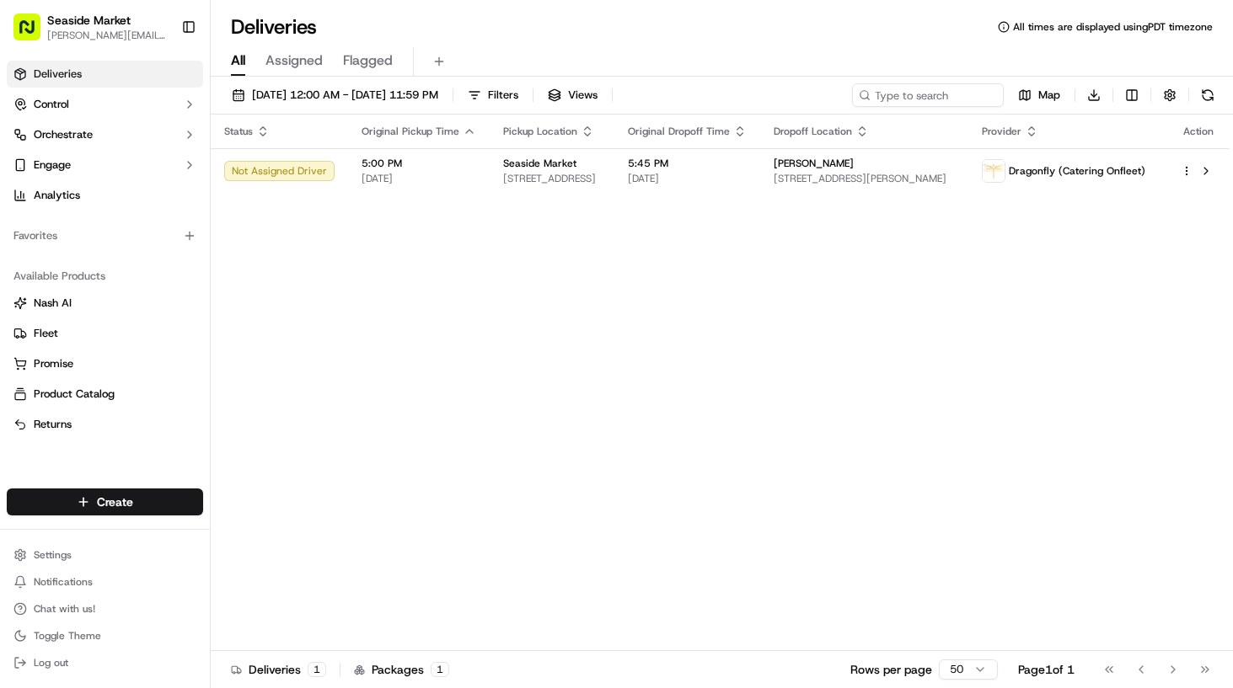
click at [880, 303] on div "Status Original Pickup Time Pickup Location Original Dropoff Time Dropoff Locat…" at bounding box center [720, 383] width 1019 height 537
